Goal: Task Accomplishment & Management: Use online tool/utility

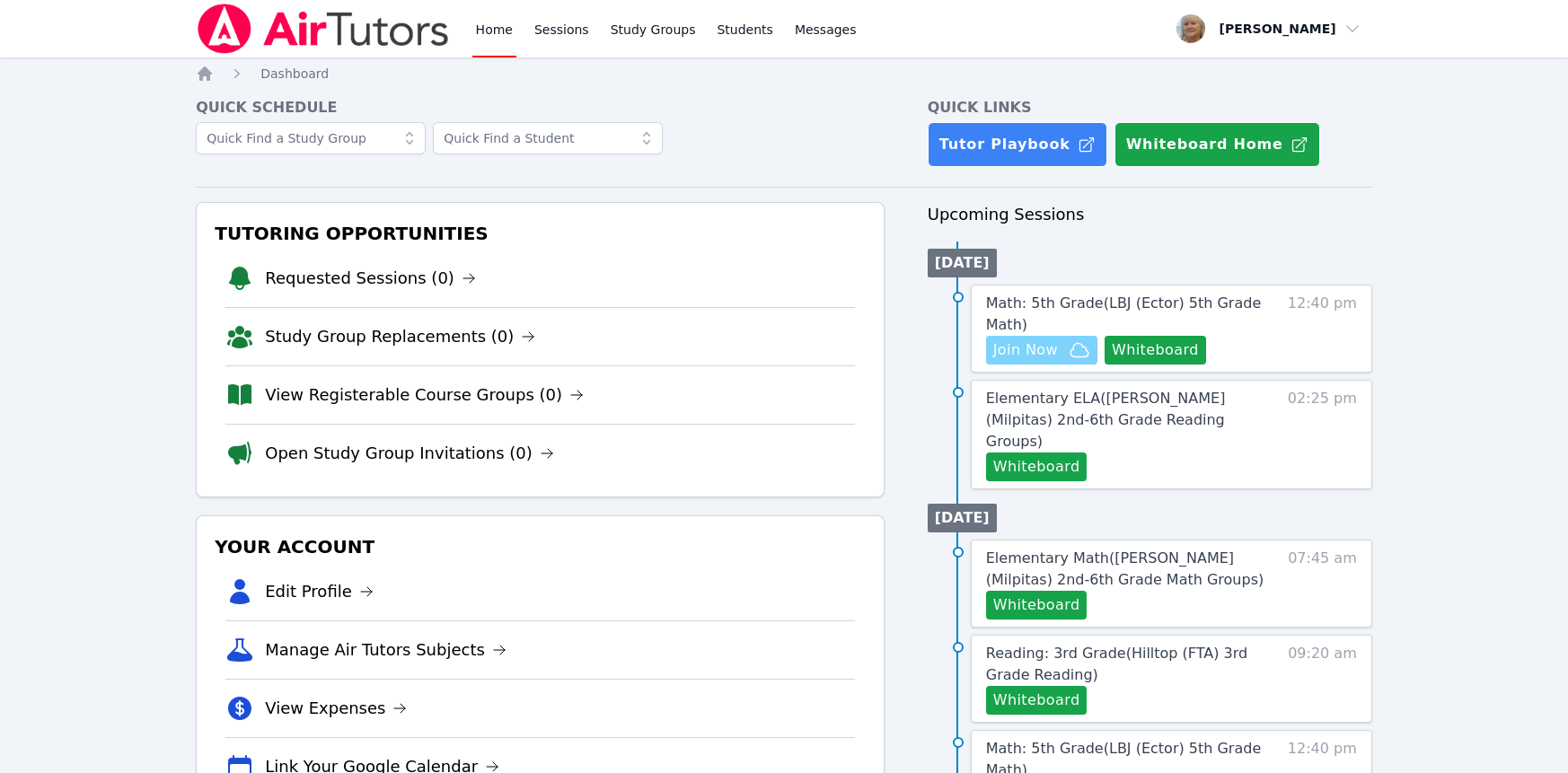
click at [1058, 361] on span "Join Now" at bounding box center [1025, 350] width 65 height 22
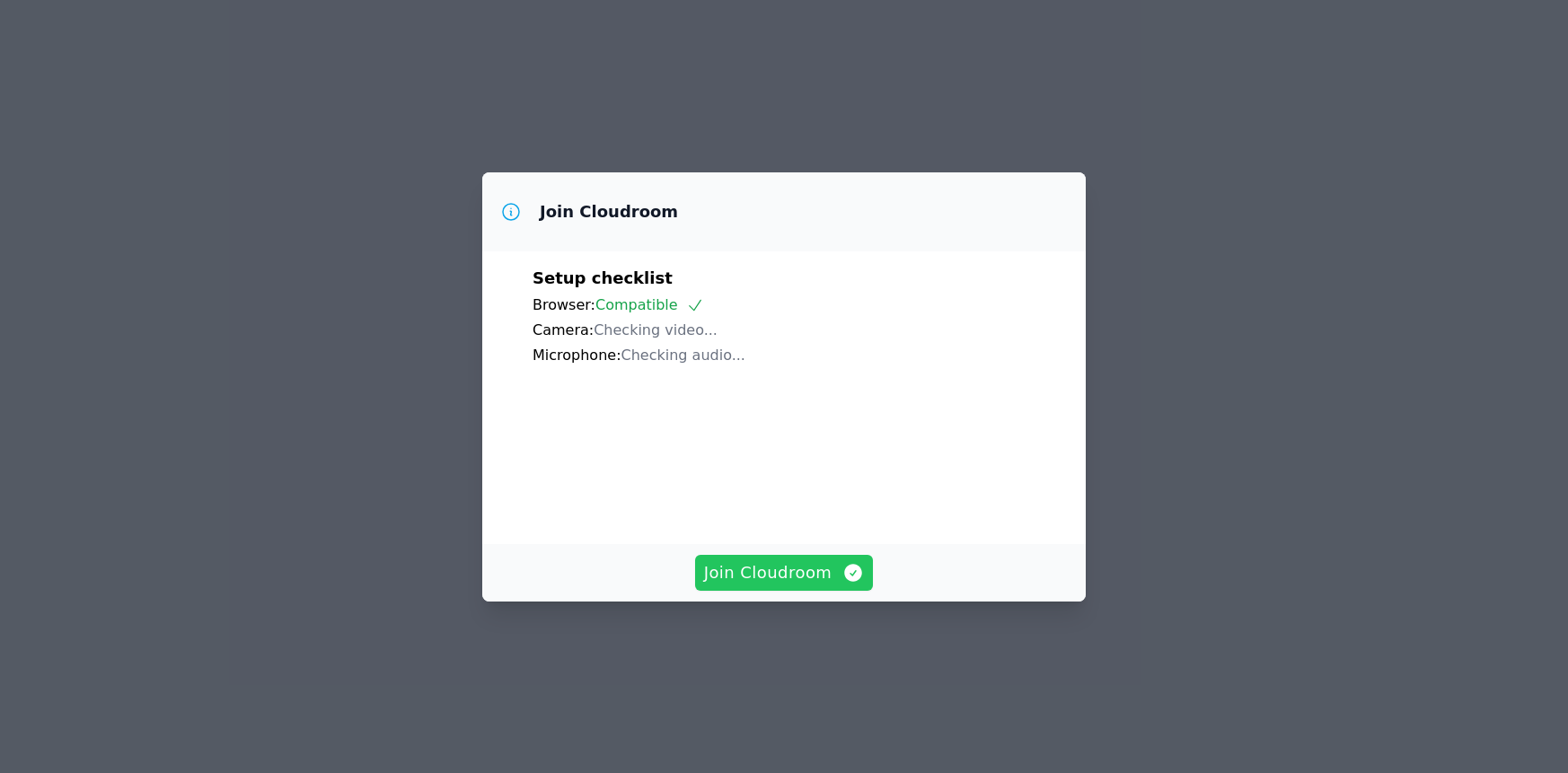
click at [779, 585] on span "Join Cloudroom" at bounding box center [784, 573] width 161 height 25
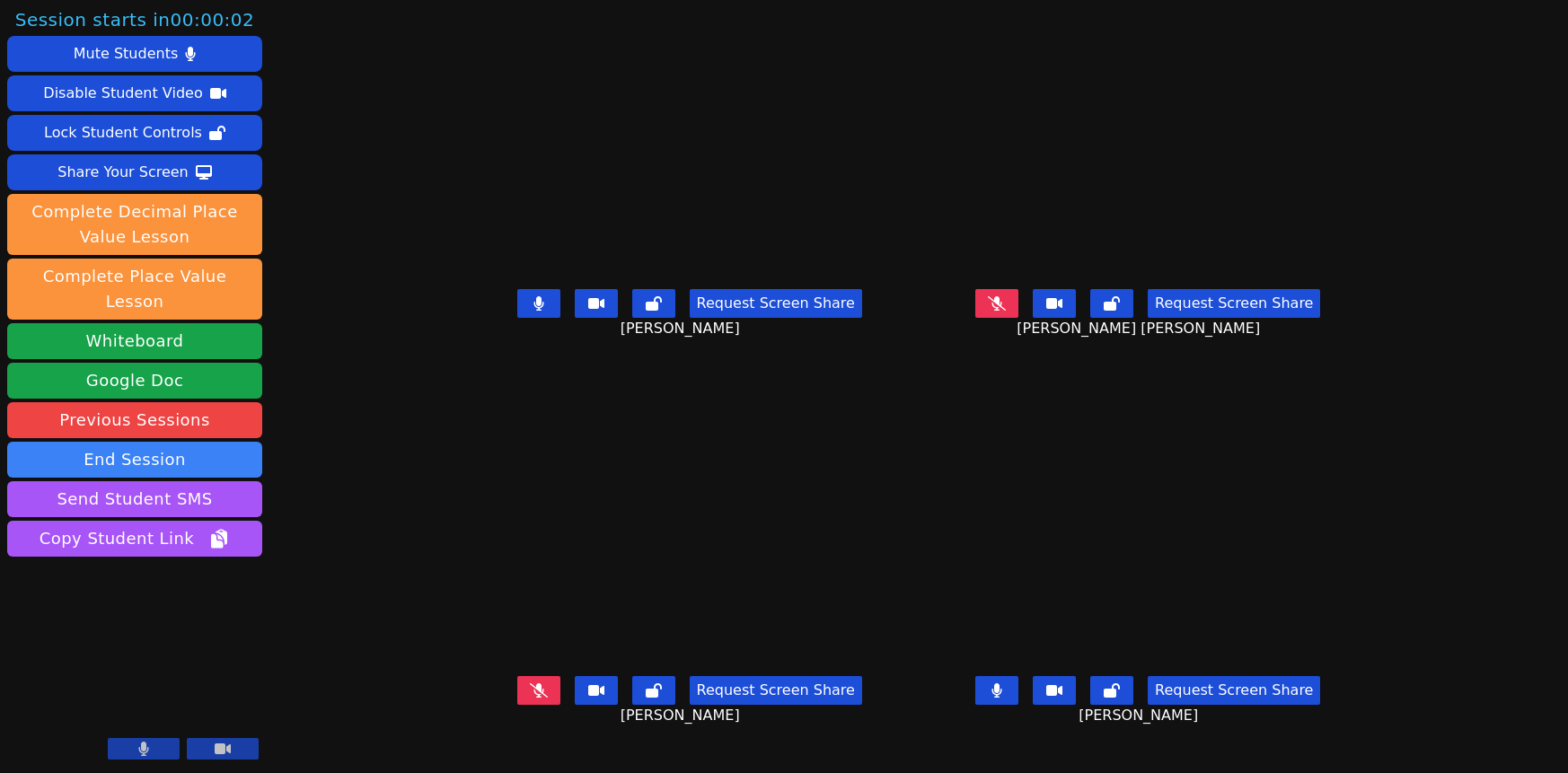
click at [534, 311] on icon at bounding box center [539, 303] width 11 height 14
click at [1018, 705] on button at bounding box center [997, 690] width 43 height 29
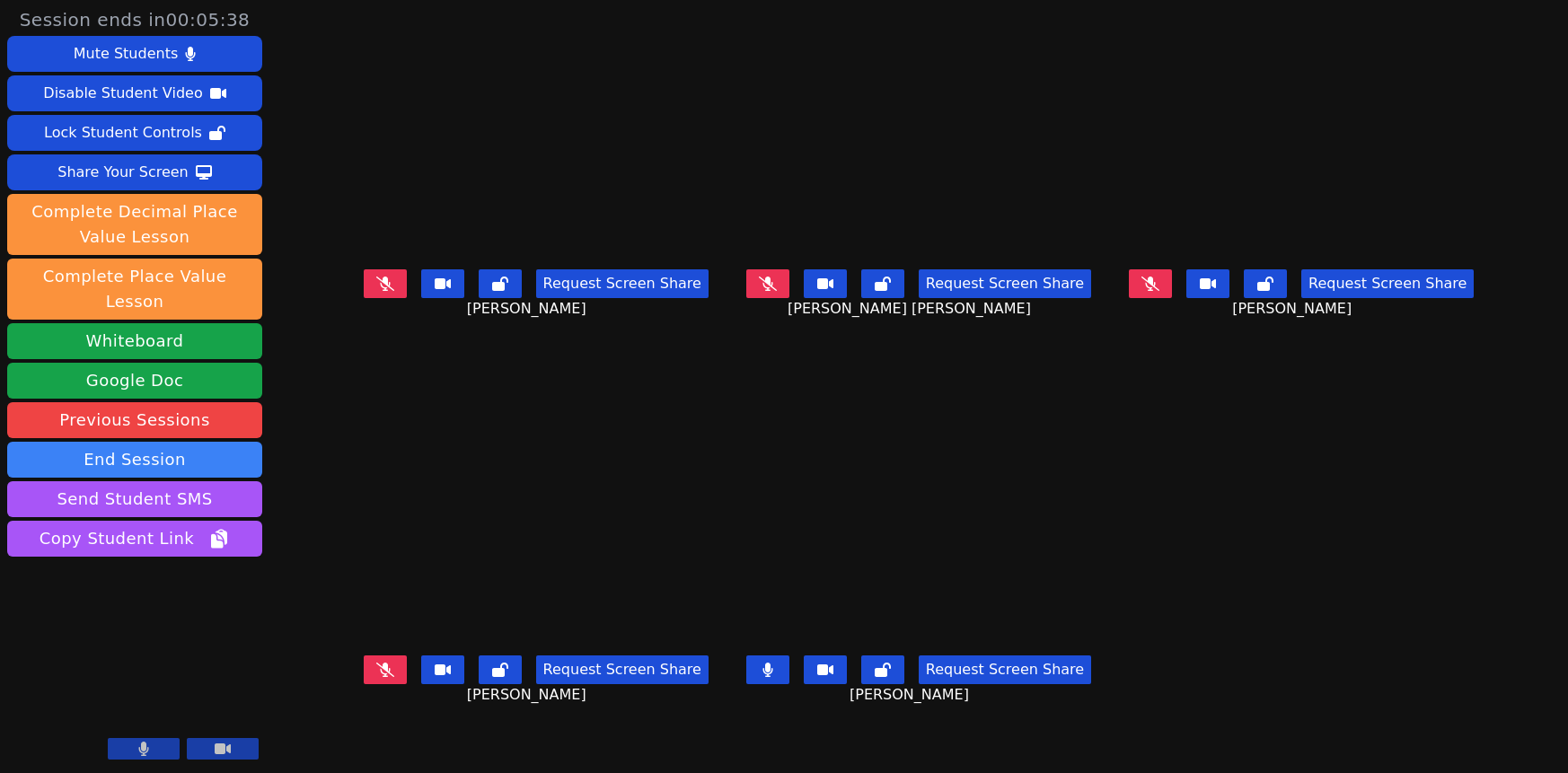
click at [747, 655] on button at bounding box center [768, 669] width 43 height 29
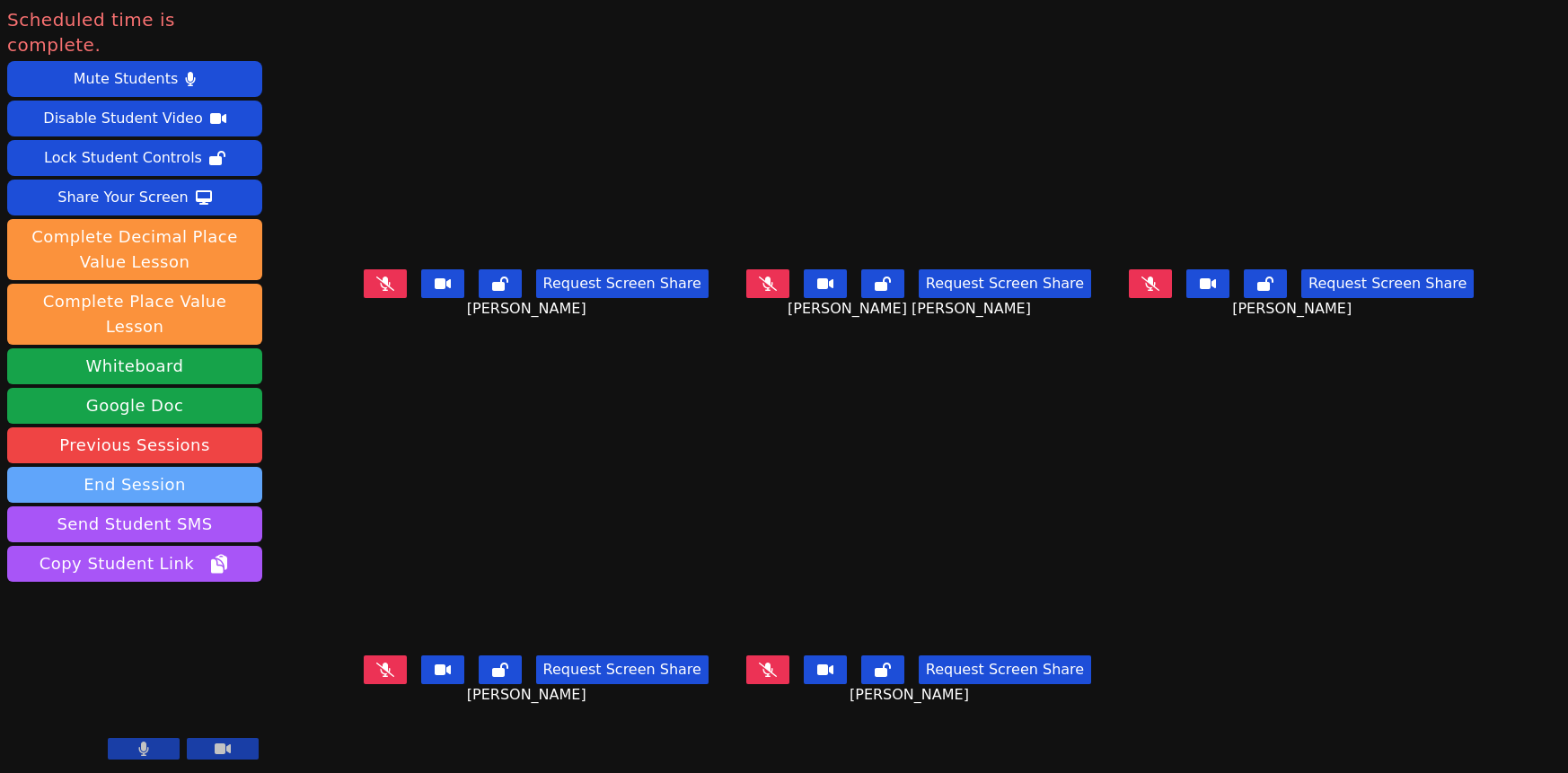
click at [192, 496] on button "End Session" at bounding box center [135, 485] width 255 height 36
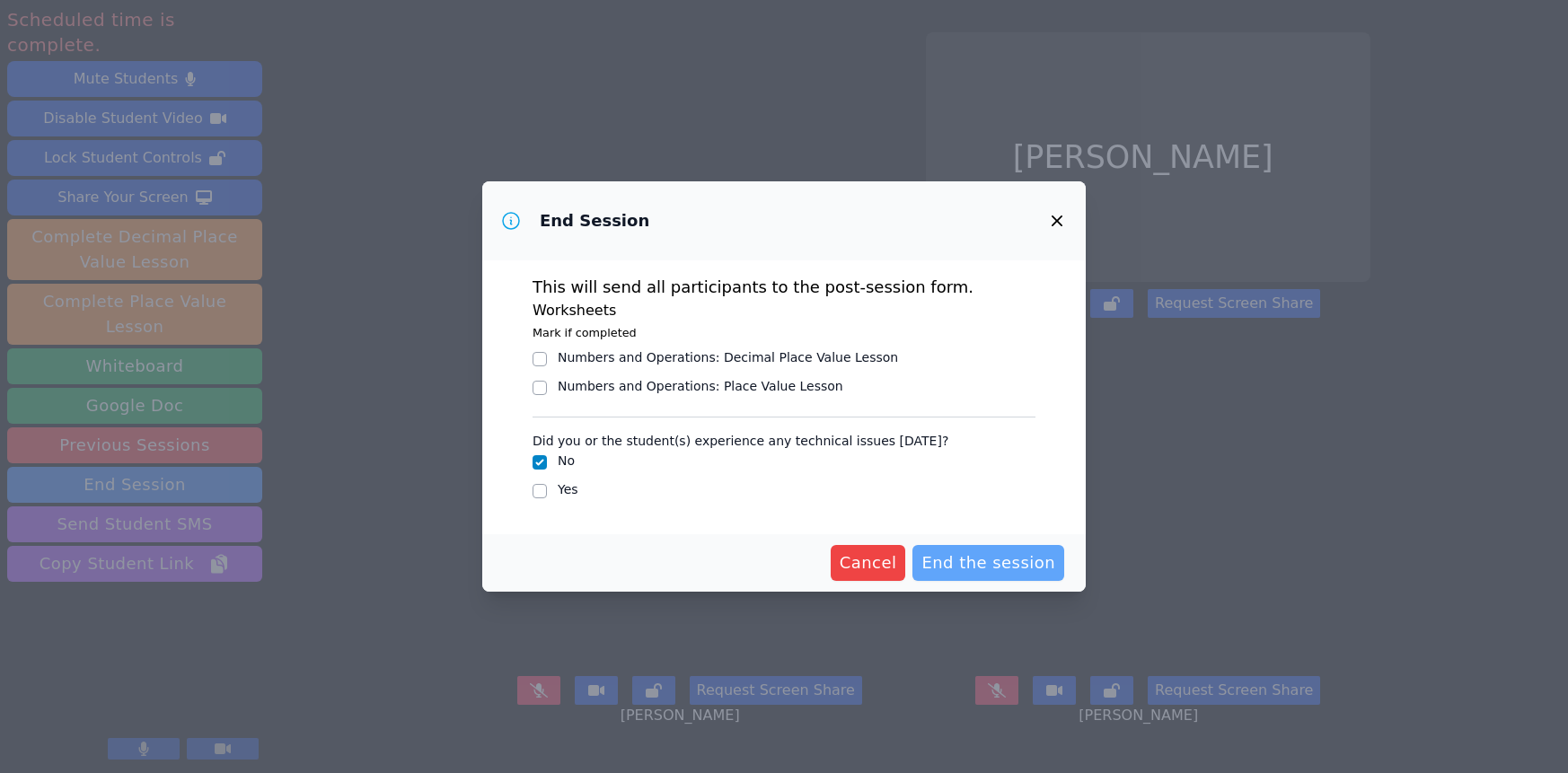
click at [1055, 576] on span "End the session" at bounding box center [988, 562] width 134 height 25
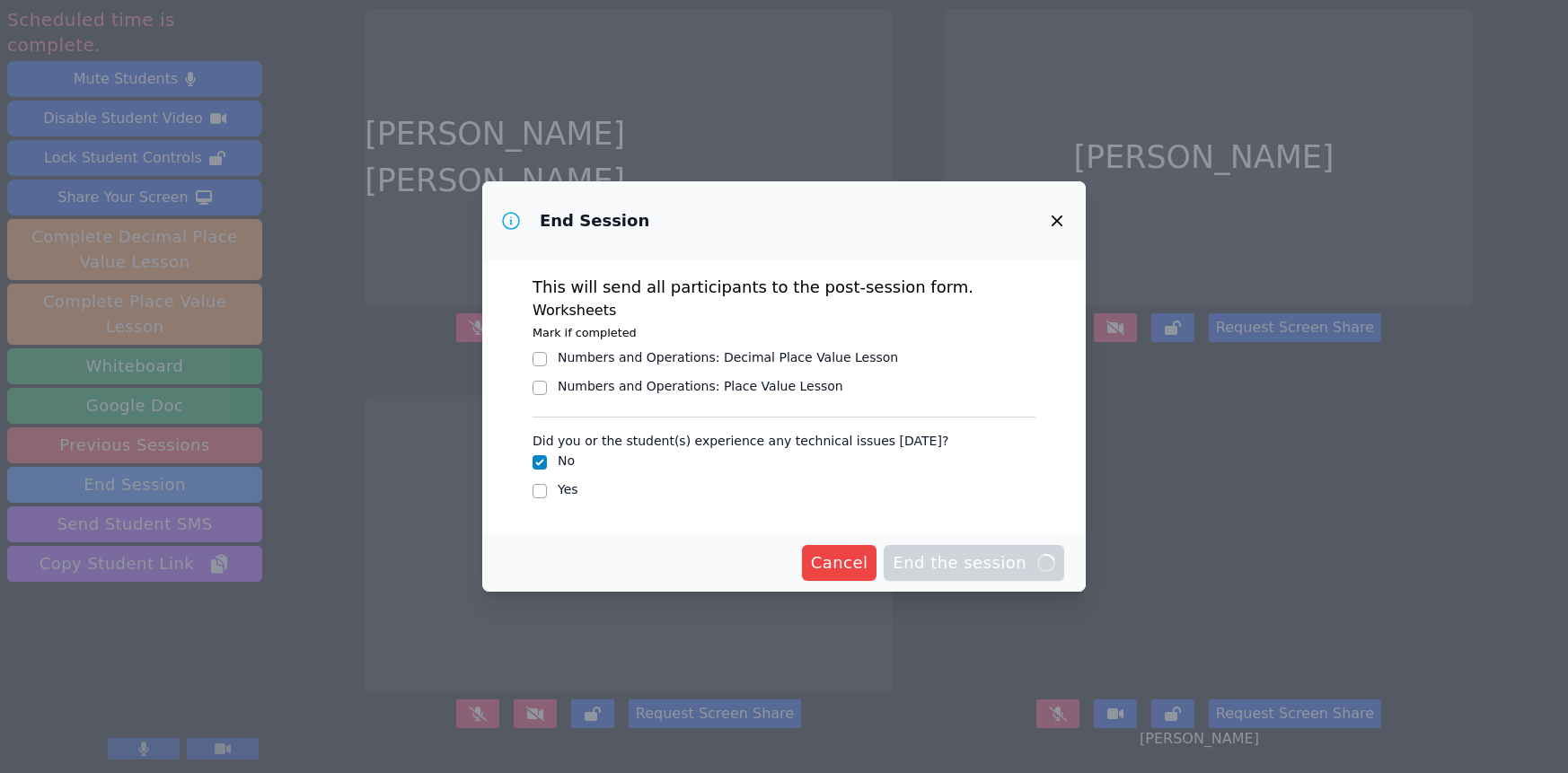
click at [877, 581] on button "Cancel" at bounding box center [840, 562] width 76 height 36
click at [869, 576] on span "Cancel" at bounding box center [839, 562] width 57 height 25
click at [1068, 210] on icon "button" at bounding box center [1057, 220] width 22 height 22
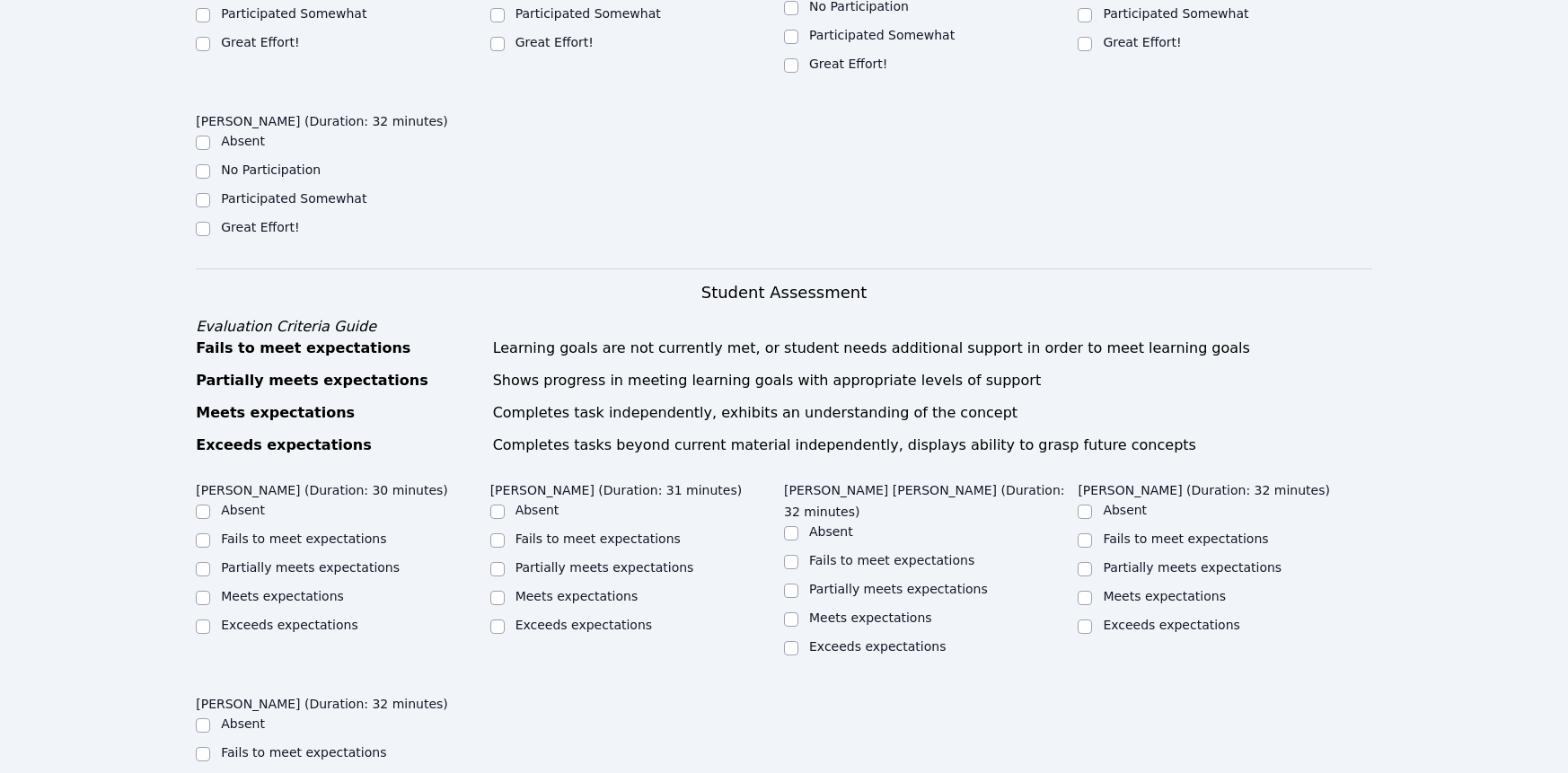
scroll to position [658, 0]
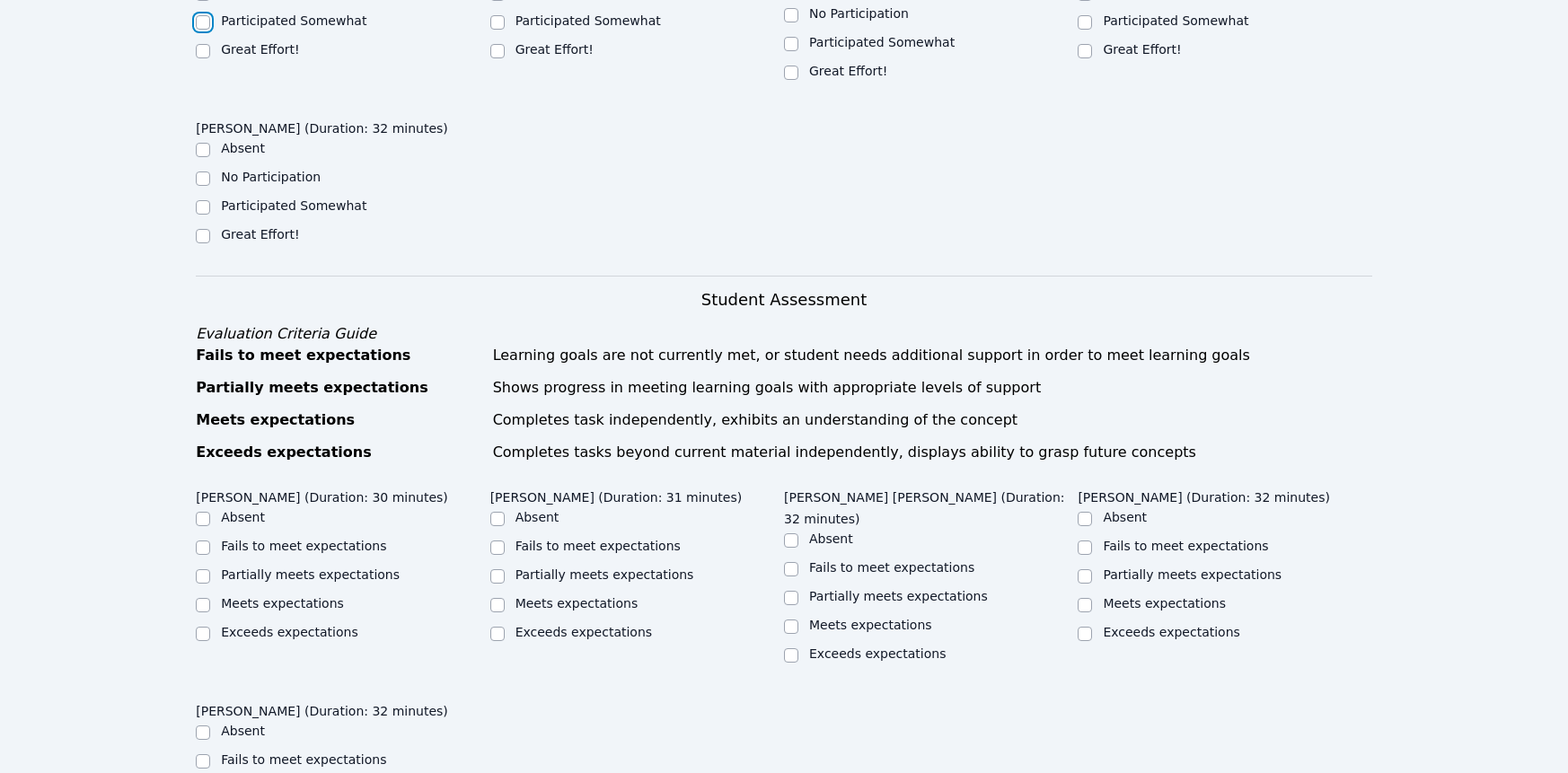
click at [201, 30] on input "Participated Somewhat" at bounding box center [202, 22] width 14 height 14
checkbox input "true"
click at [497, 58] on input "Great Effort!" at bounding box center [497, 51] width 14 height 14
checkbox input "true"
drag, startPoint x: 795, startPoint y: 360, endPoint x: 860, endPoint y: 358, distance: 65.0
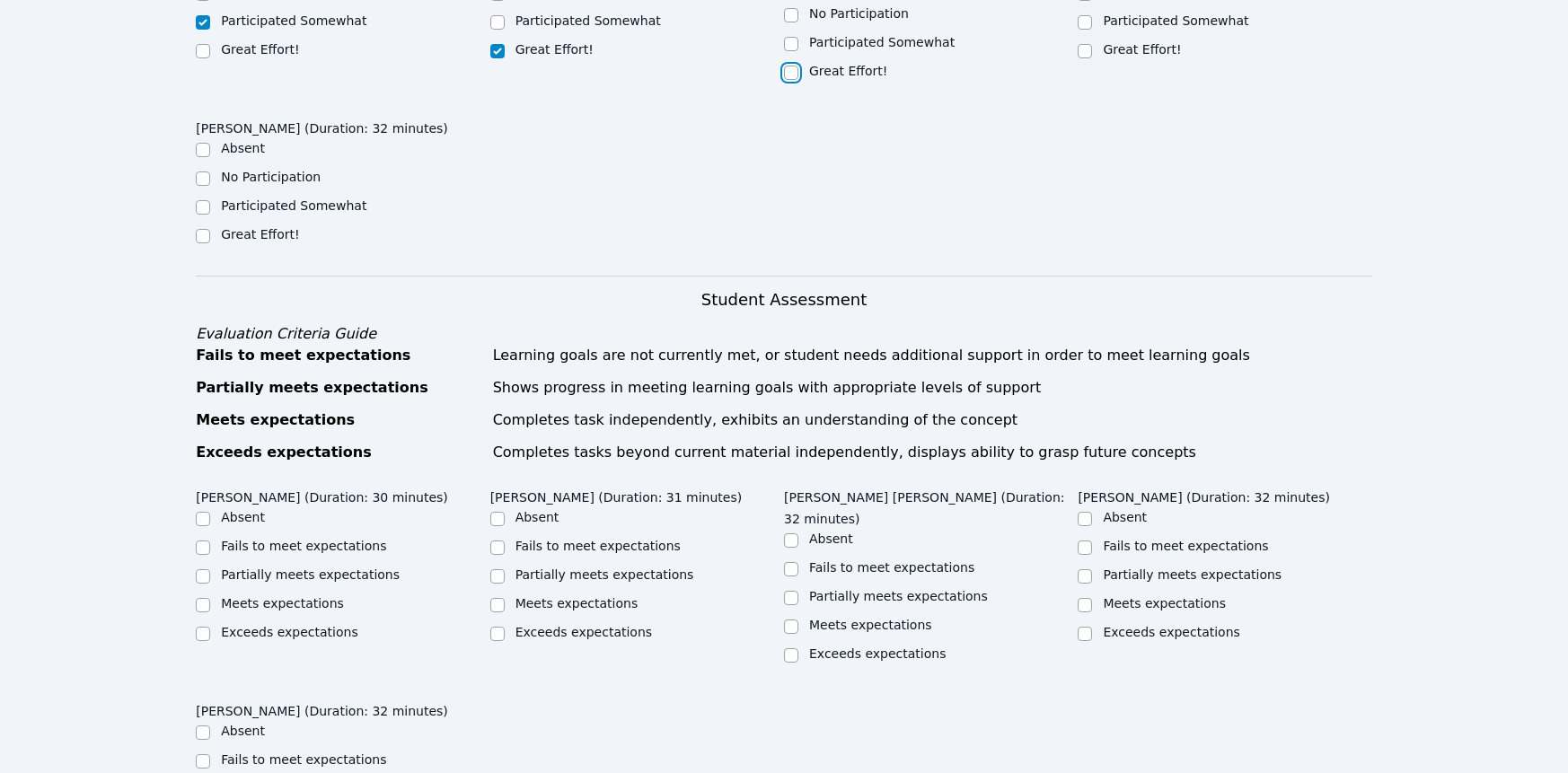
click at [795, 80] on input "Great Effort!" at bounding box center [790, 72] width 14 height 14
checkbox input "true"
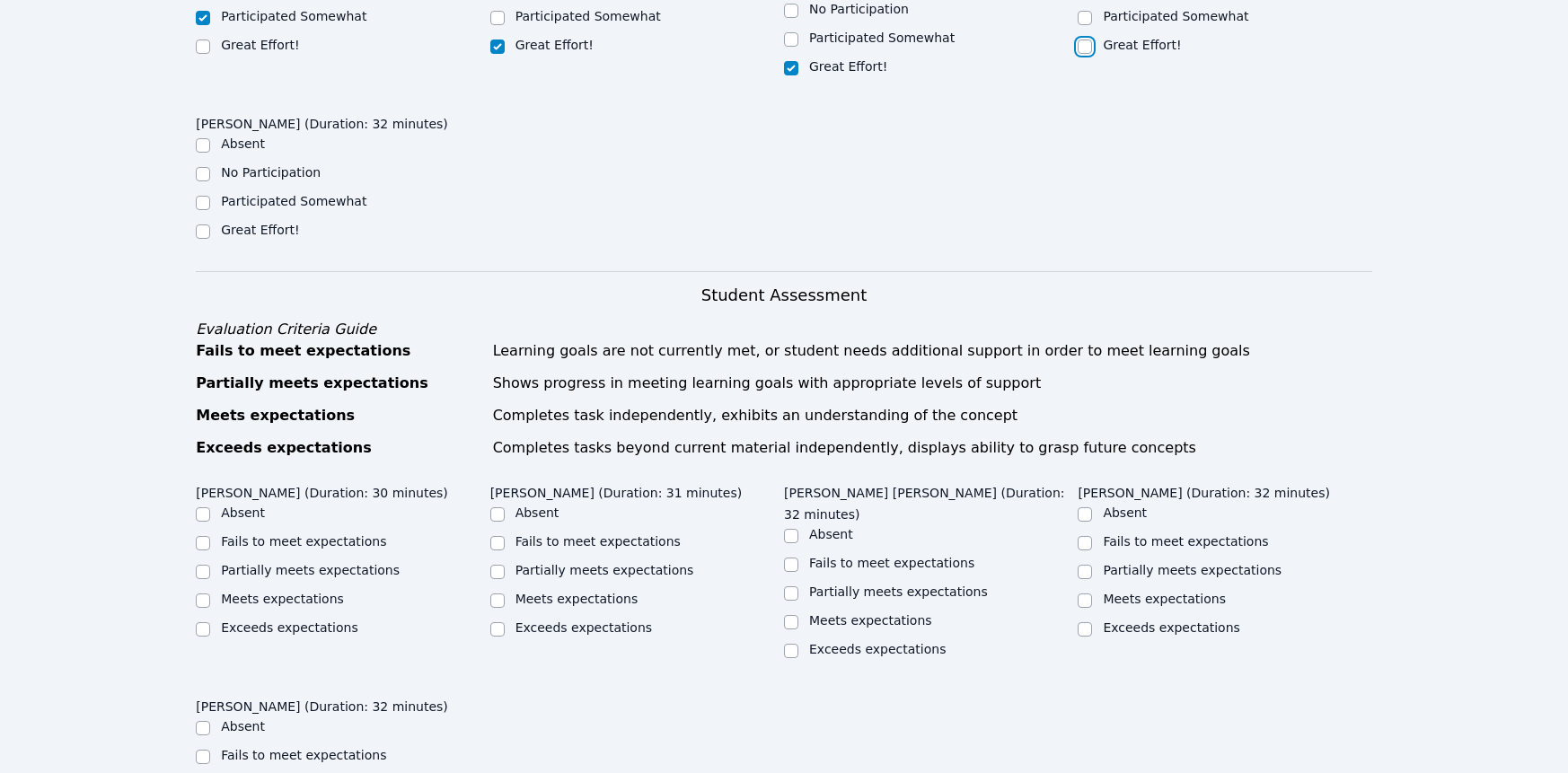
drag, startPoint x: 1088, startPoint y: 357, endPoint x: 964, endPoint y: 398, distance: 130.6
click at [1088, 54] on input "Great Effort!" at bounding box center [1084, 46] width 14 height 14
checkbox input "true"
click at [210, 239] on input "Great Effort!" at bounding box center [202, 231] width 14 height 14
checkbox input "true"
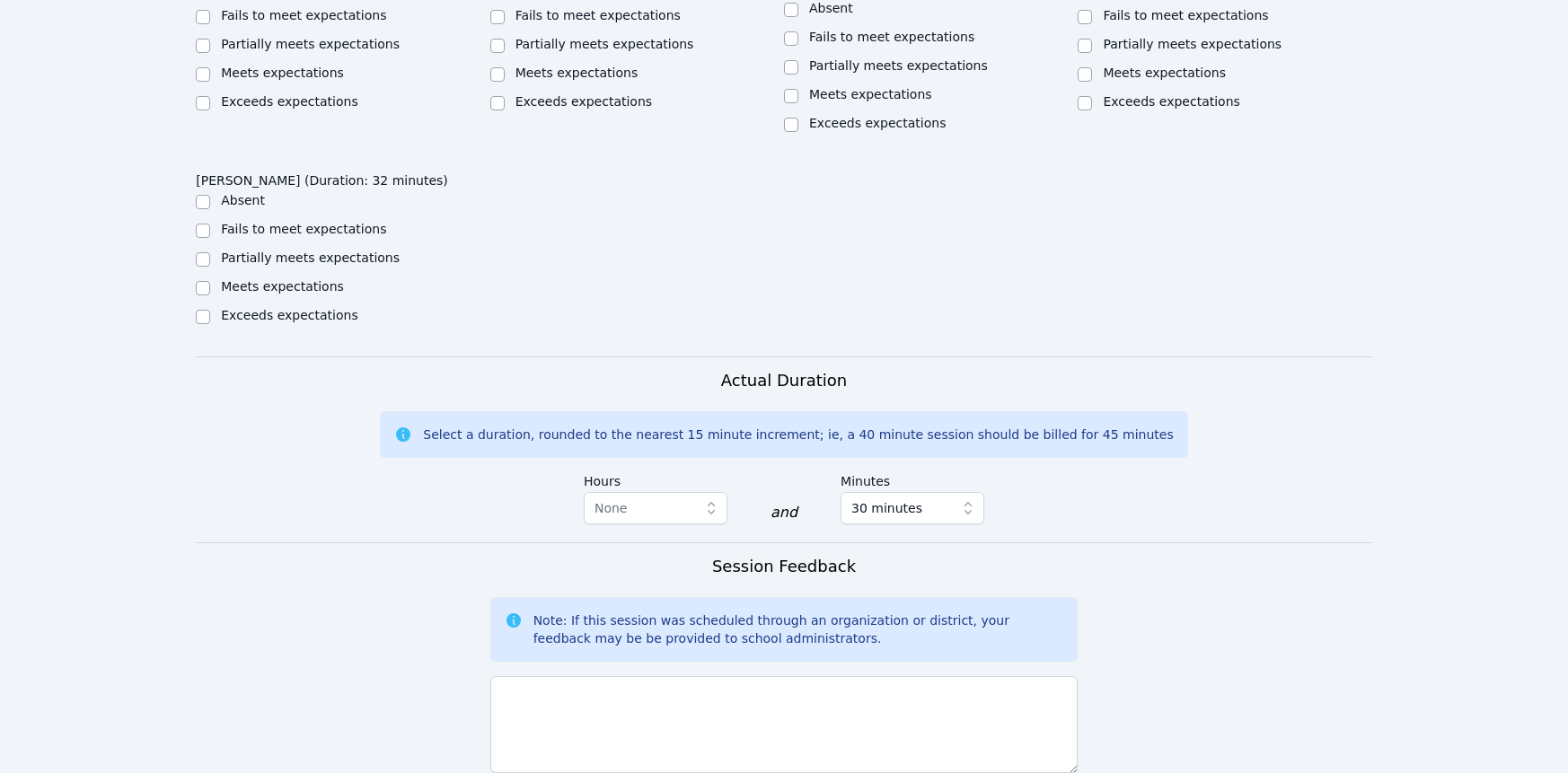
scroll to position [1271, 0]
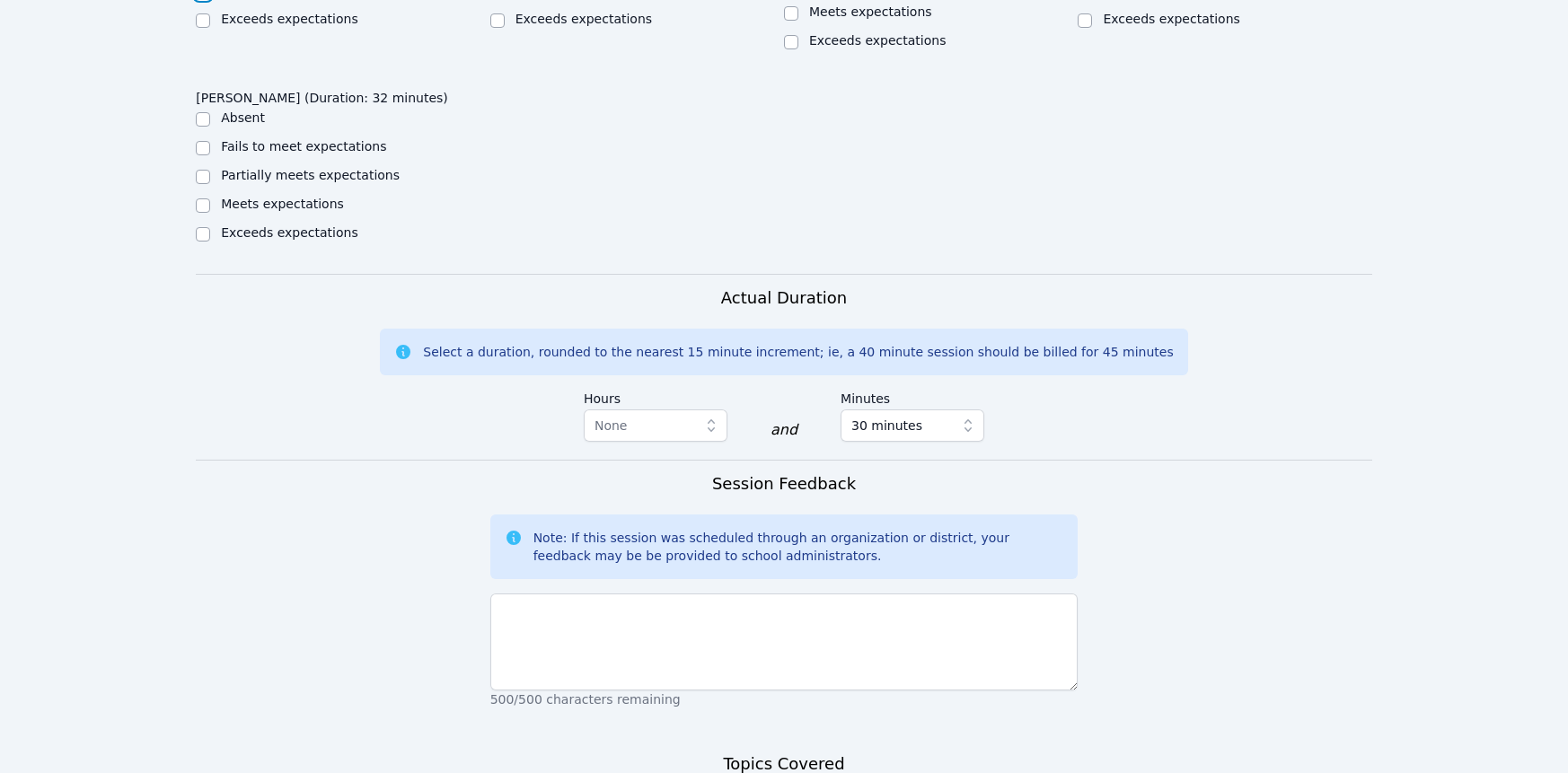
checkbox input "true"
click at [788, 21] on input "Meets expectations" at bounding box center [790, 13] width 14 height 14
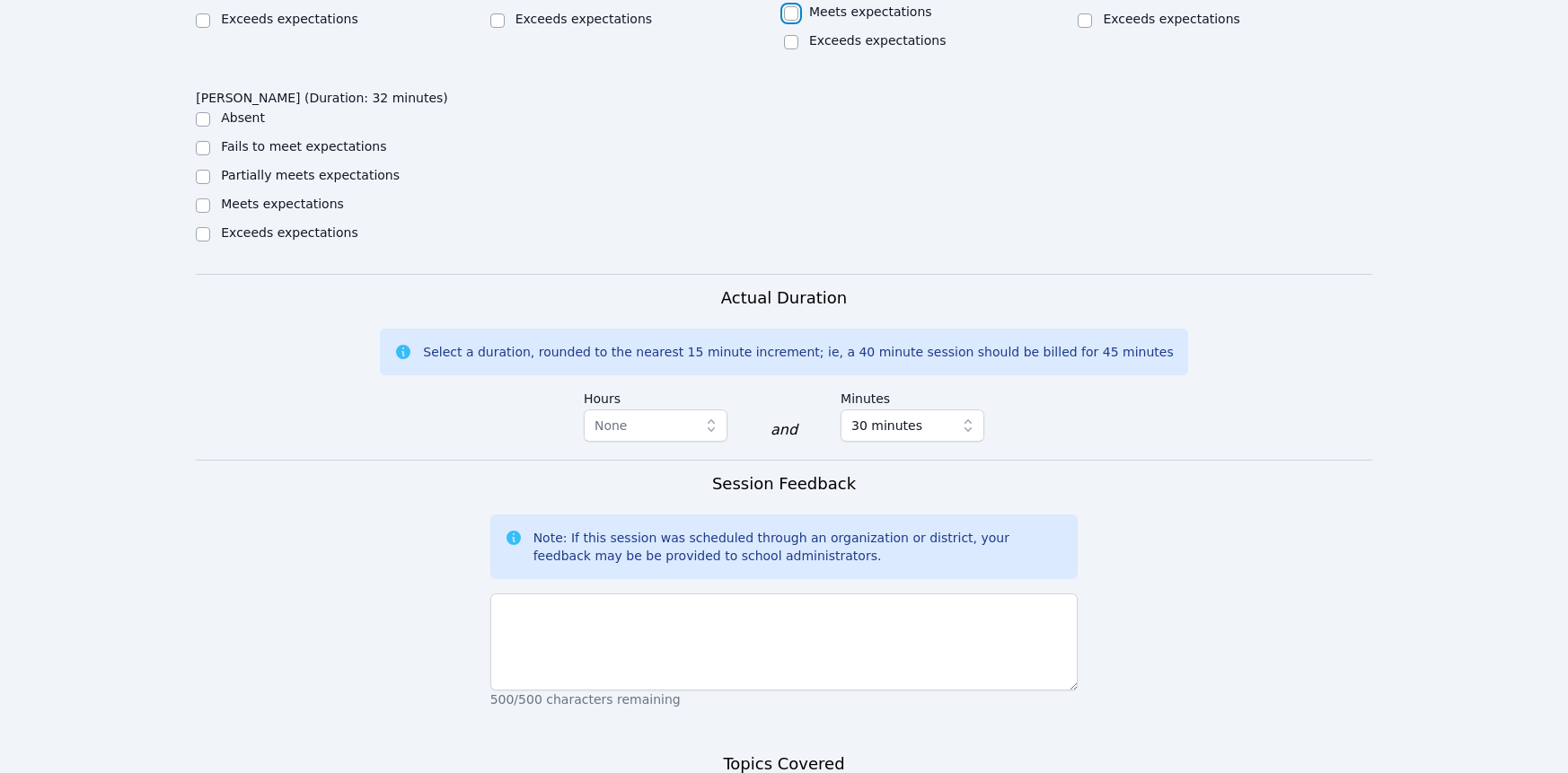
checkbox input "true"
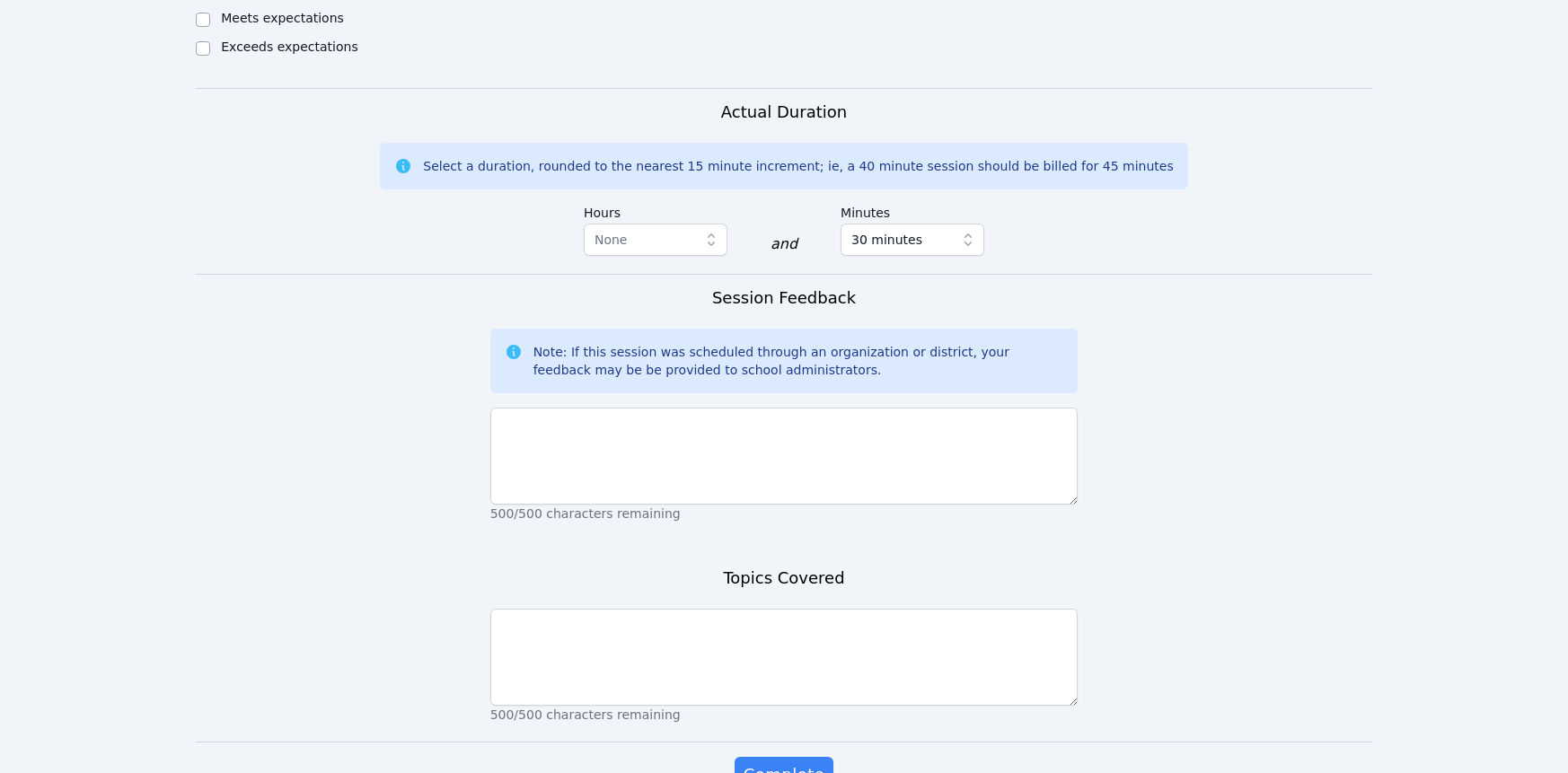
scroll to position [1468, 0]
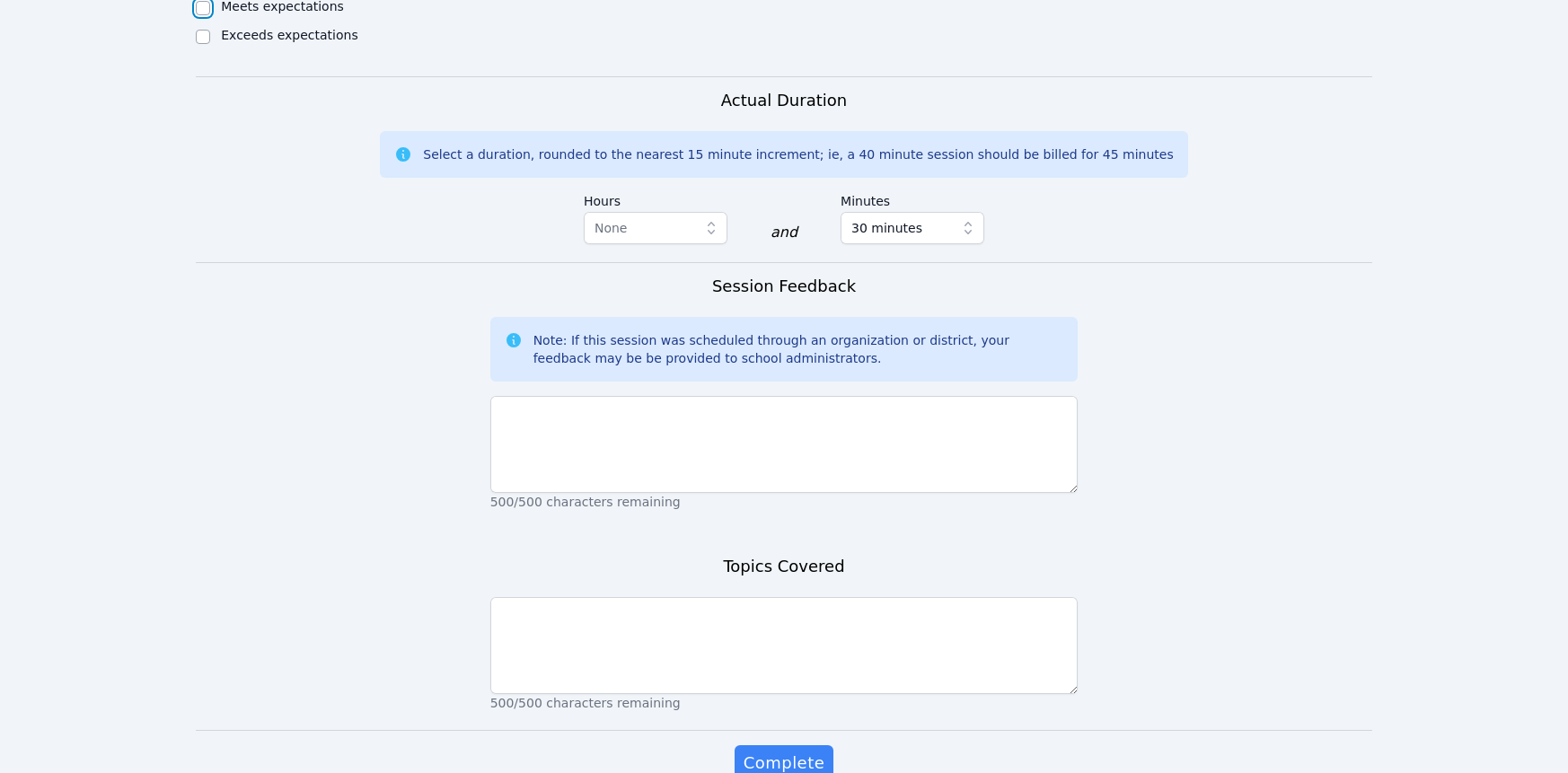
click at [210, 15] on input "Meets expectations" at bounding box center [202, 7] width 14 height 14
checkbox input "true"
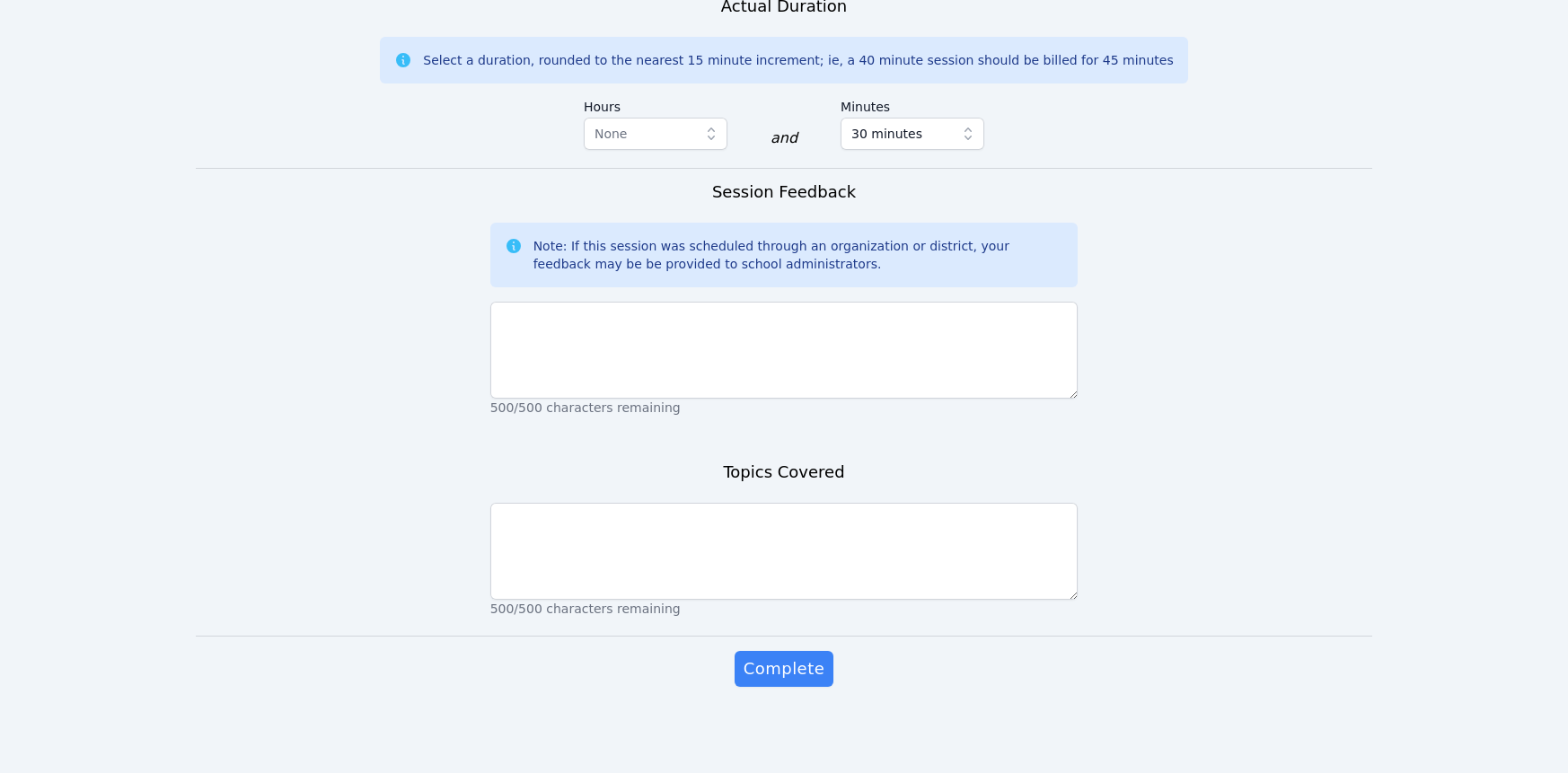
scroll to position [1994, 0]
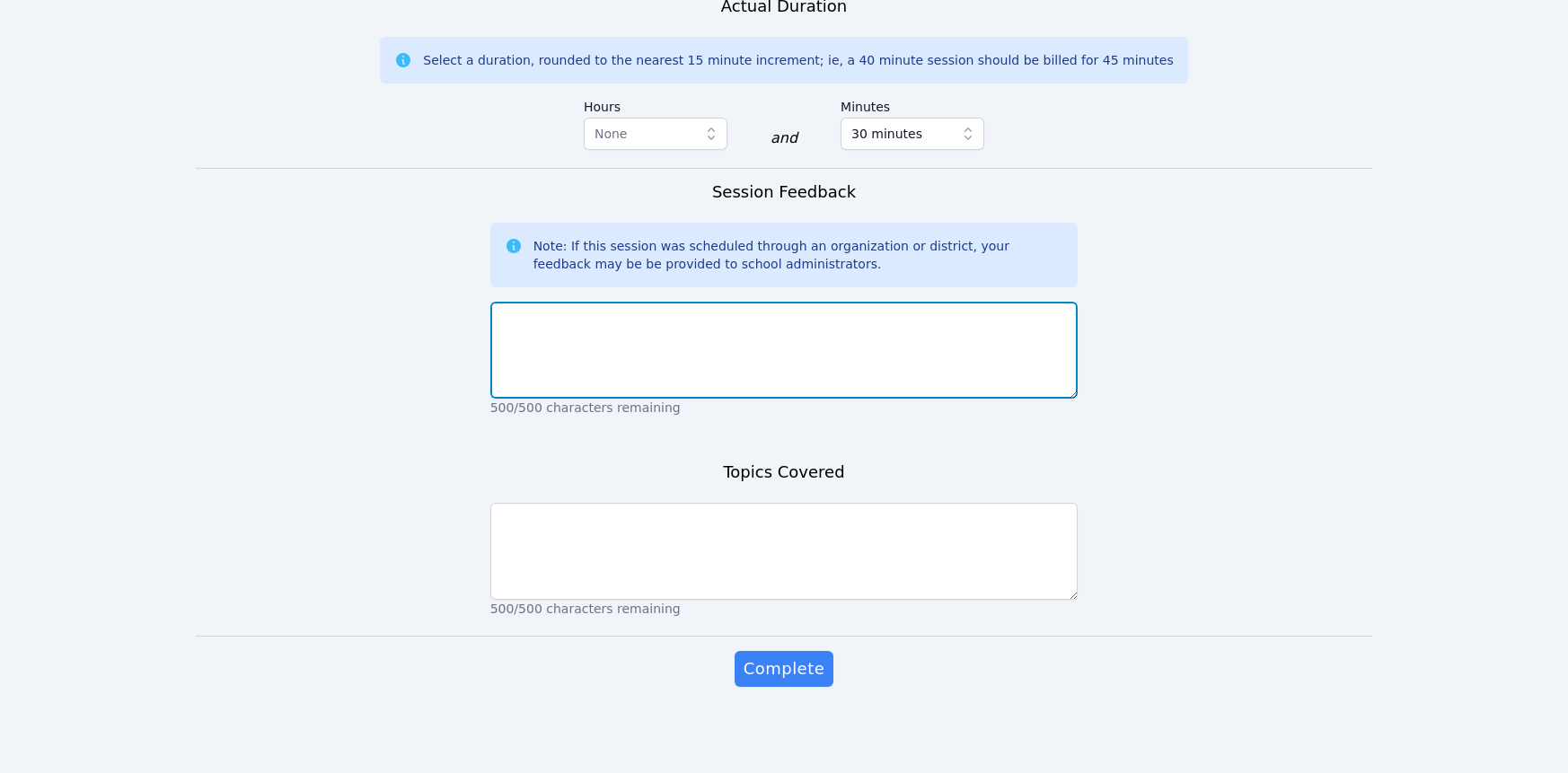
click at [800, 399] on textarea at bounding box center [784, 350] width 588 height 97
click at [849, 399] on textarea at bounding box center [784, 350] width 588 height 97
type textarea "J"
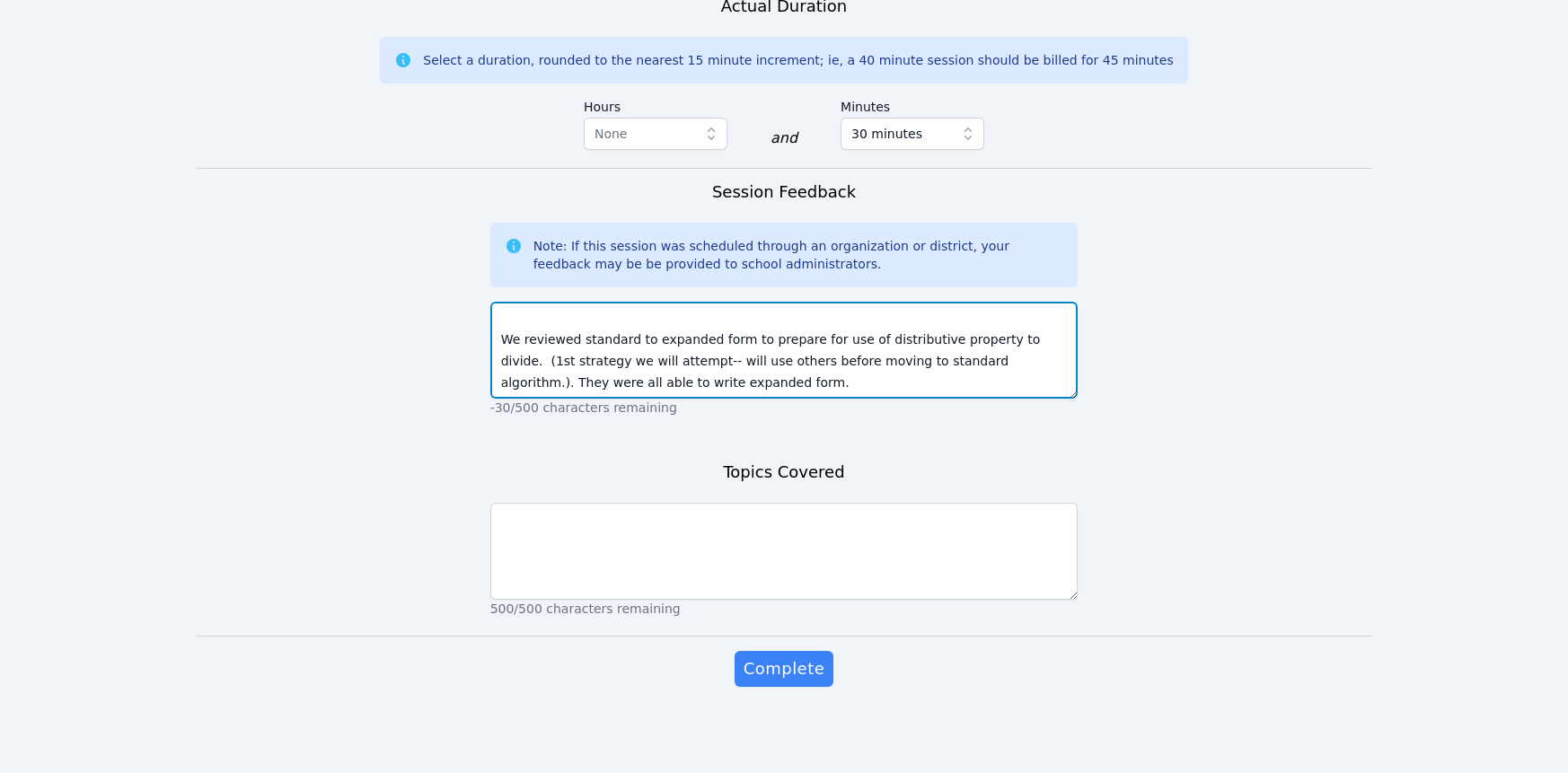
scroll to position [2251, 0]
type textarea "Students were interactive; Jaiden was slower to do work on the board due to his…"
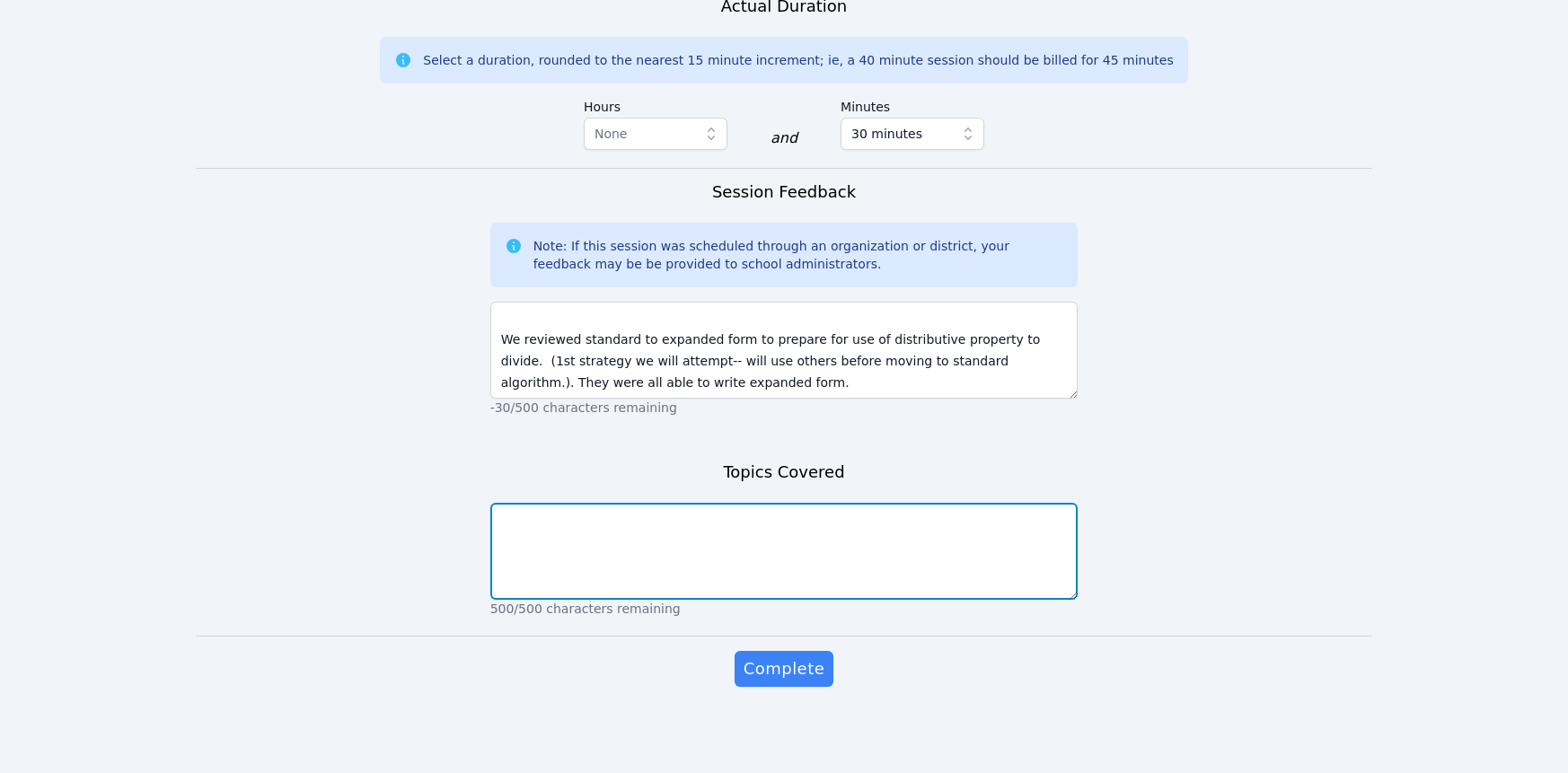
click at [952, 503] on textarea at bounding box center [784, 551] width 588 height 97
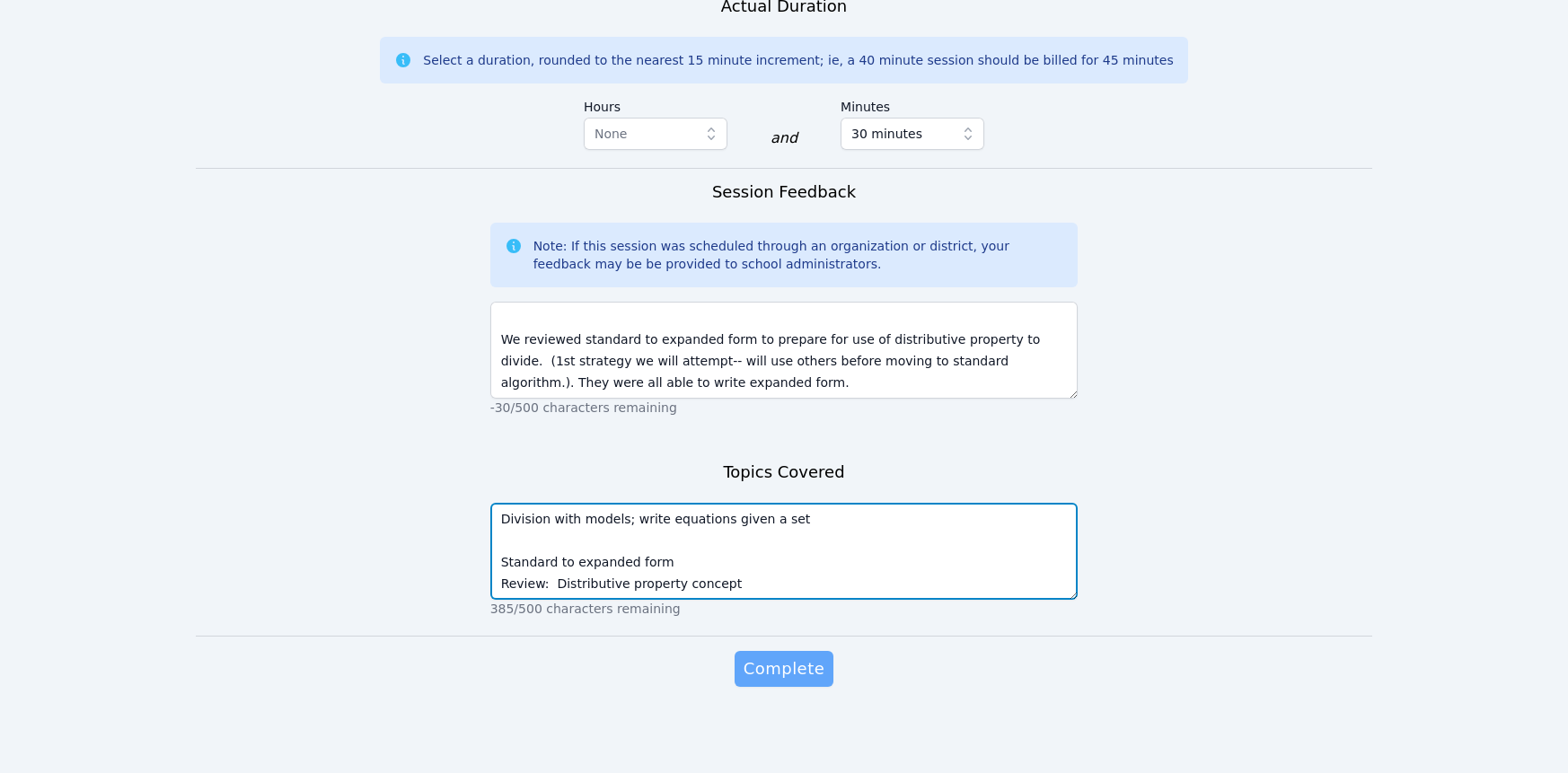
type textarea "Division with models; write equations given a set Standard to expanded form Rev…"
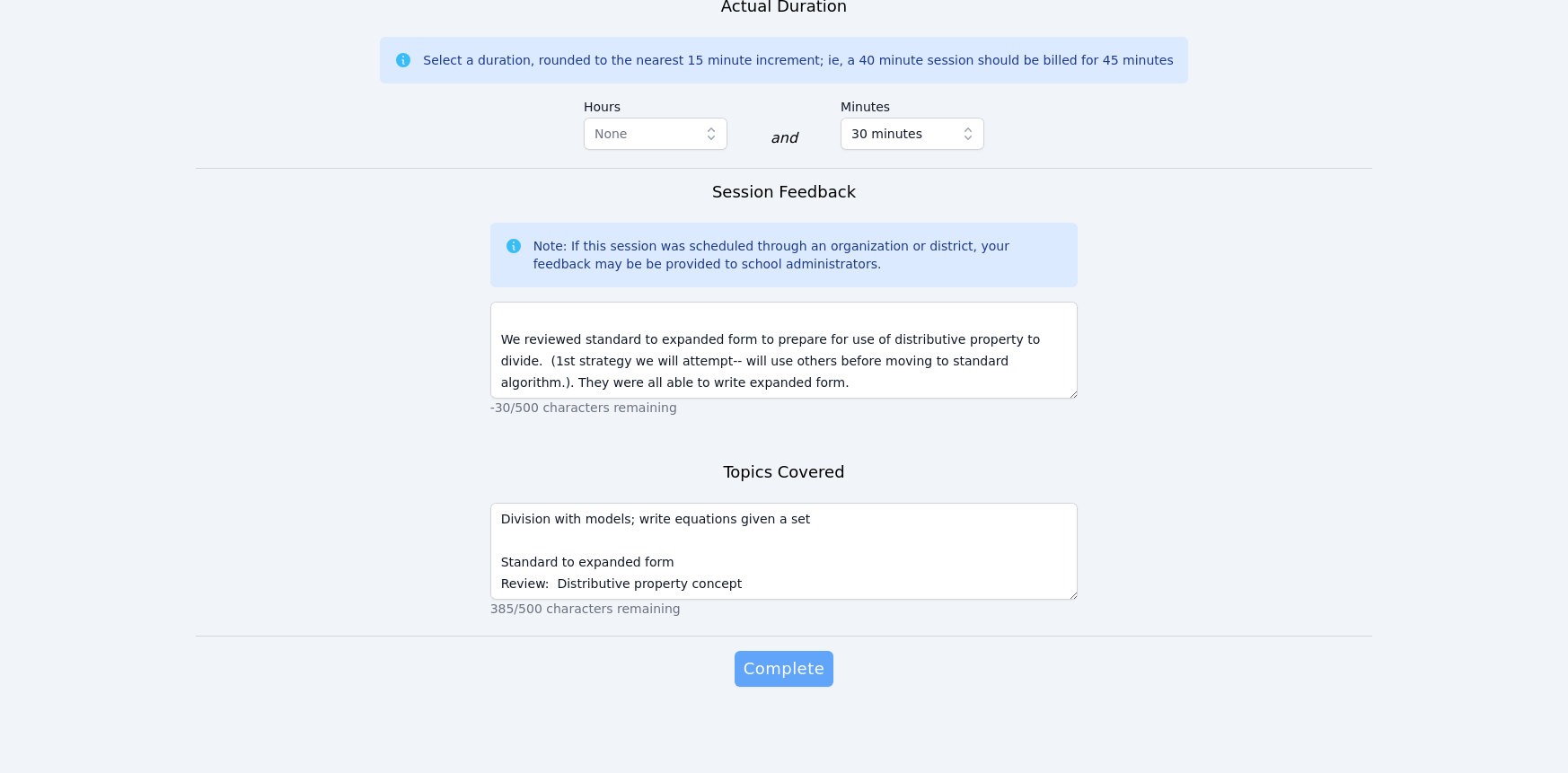
click at [792, 656] on span "Complete" at bounding box center [784, 668] width 81 height 25
